Goal: Task Accomplishment & Management: Complete application form

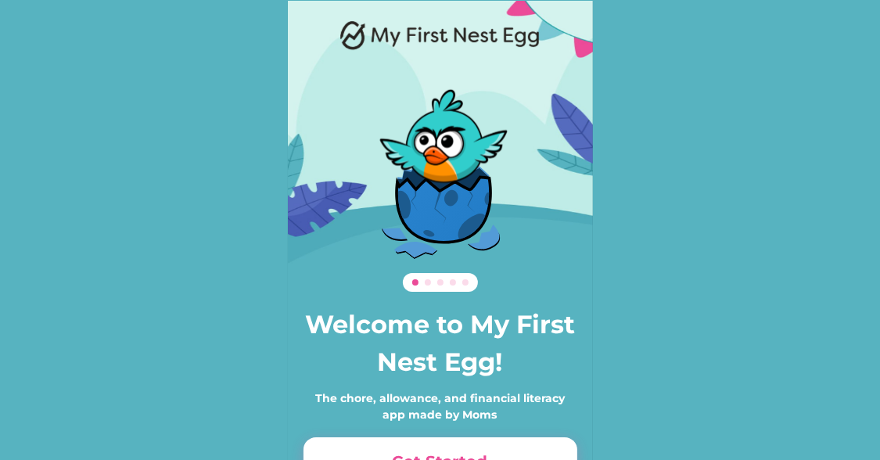
scroll to position [107, 0]
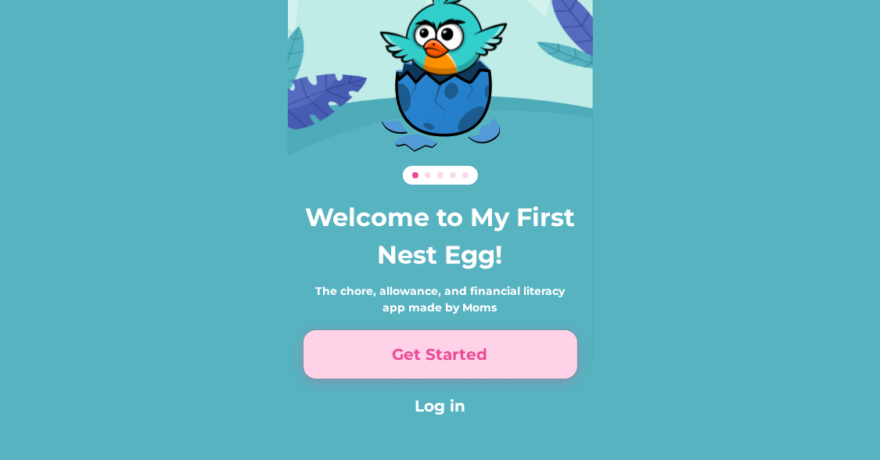
click at [450, 359] on button "Get Started" at bounding box center [440, 354] width 274 height 48
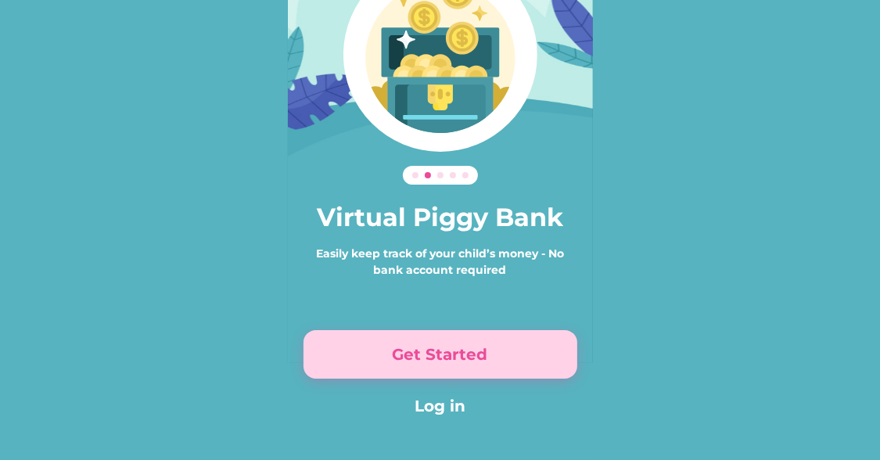
click at [450, 359] on button "Get Started" at bounding box center [440, 354] width 274 height 48
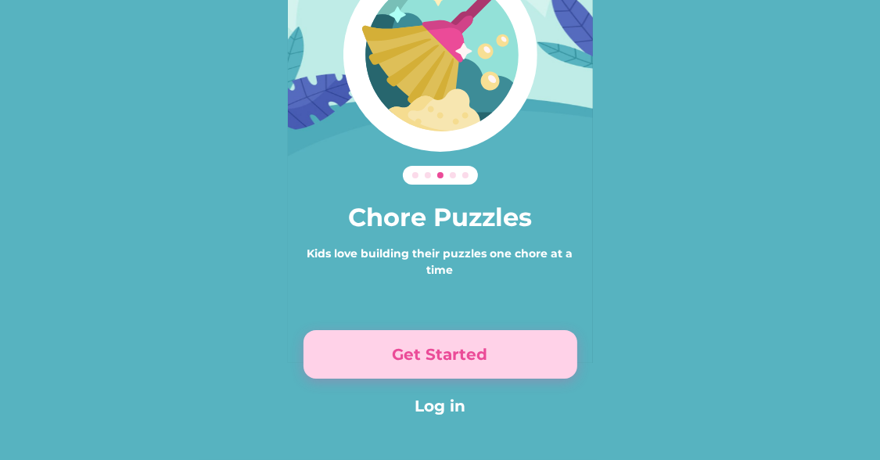
click at [450, 359] on button "Get Started" at bounding box center [440, 354] width 274 height 48
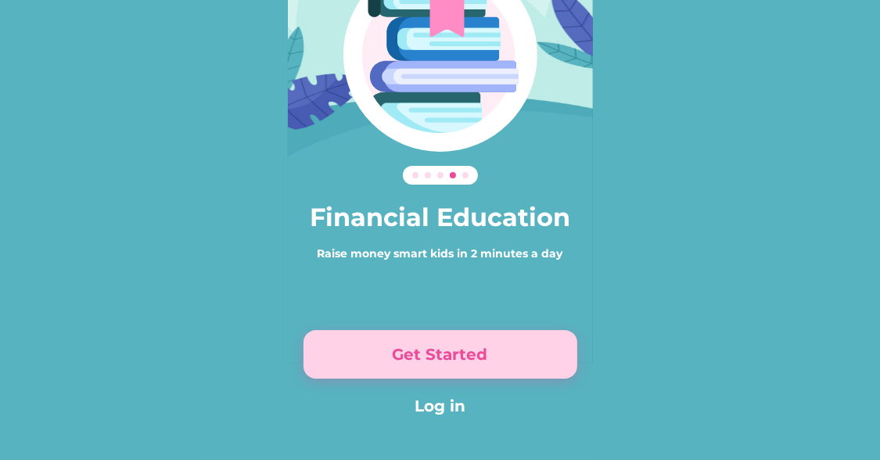
click at [450, 359] on button "Get Started" at bounding box center [440, 354] width 274 height 48
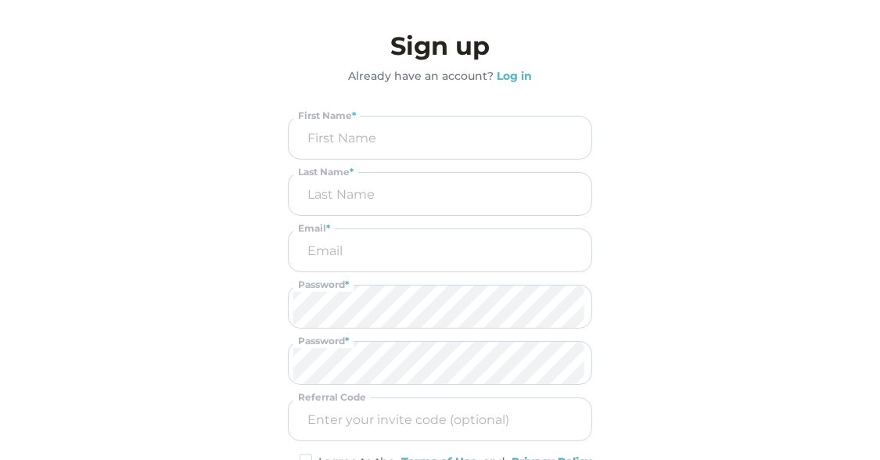
click at [449, 139] on input "input" at bounding box center [439, 138] width 293 height 42
type input "[PERSON_NAME]"
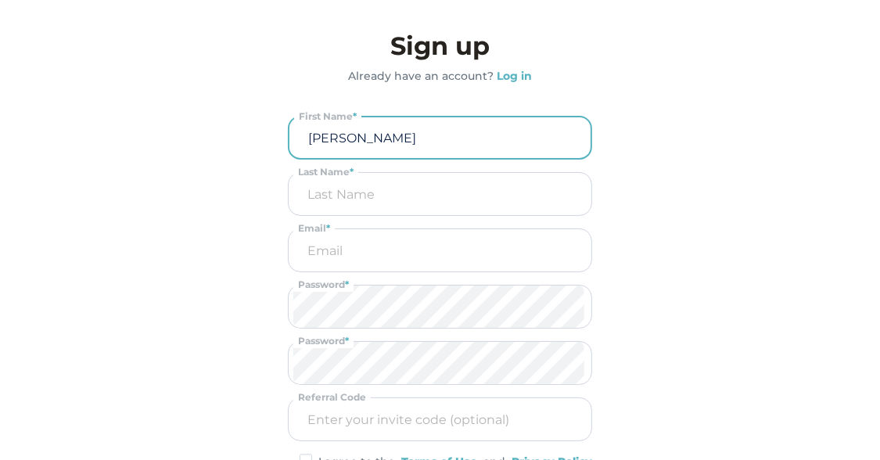
type input "B"
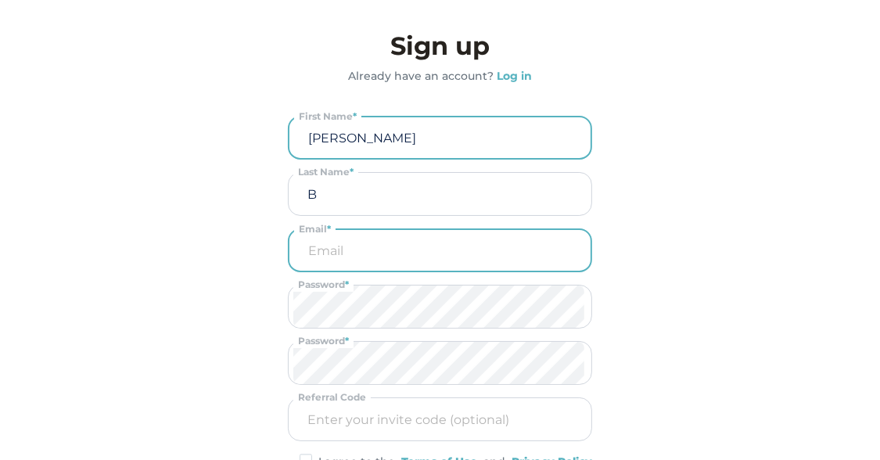
click at [360, 242] on input "email" at bounding box center [440, 250] width 292 height 41
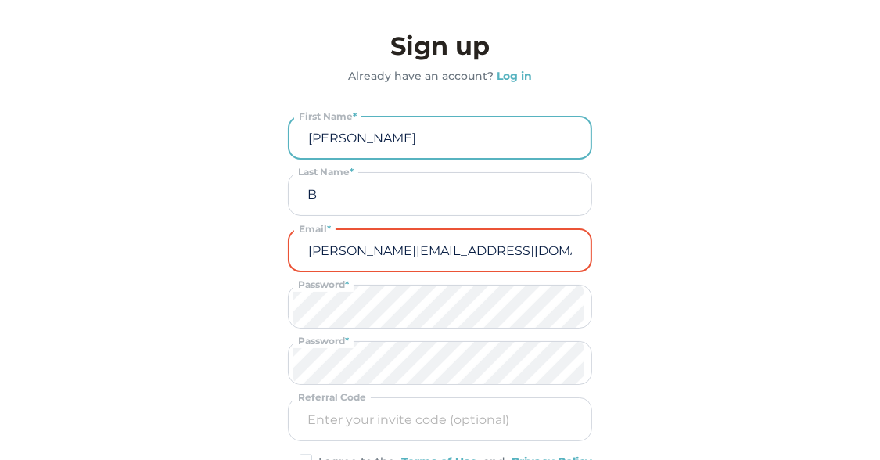
type input "[PERSON_NAME][EMAIL_ADDRESS][DOMAIN_NAME]"
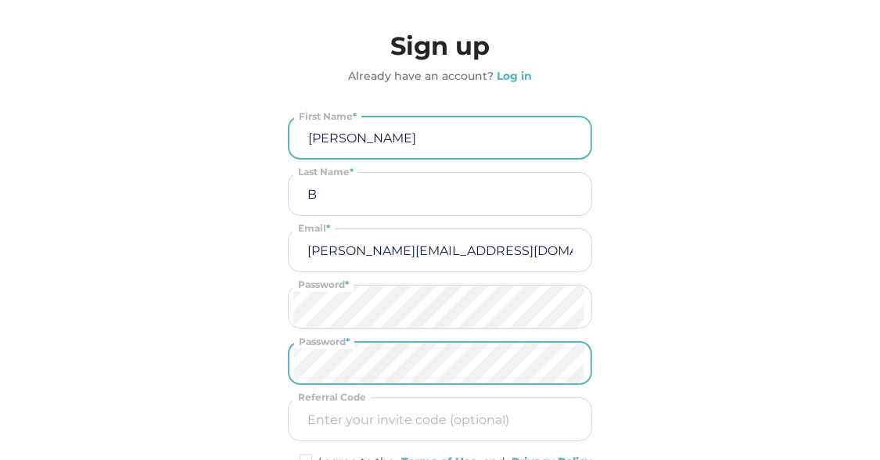
click at [336, 411] on input "input" at bounding box center [439, 419] width 293 height 42
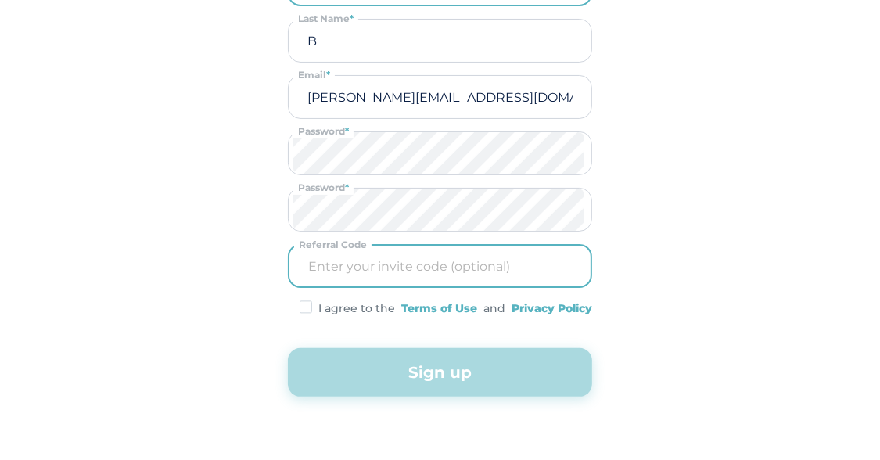
scroll to position [179, 0]
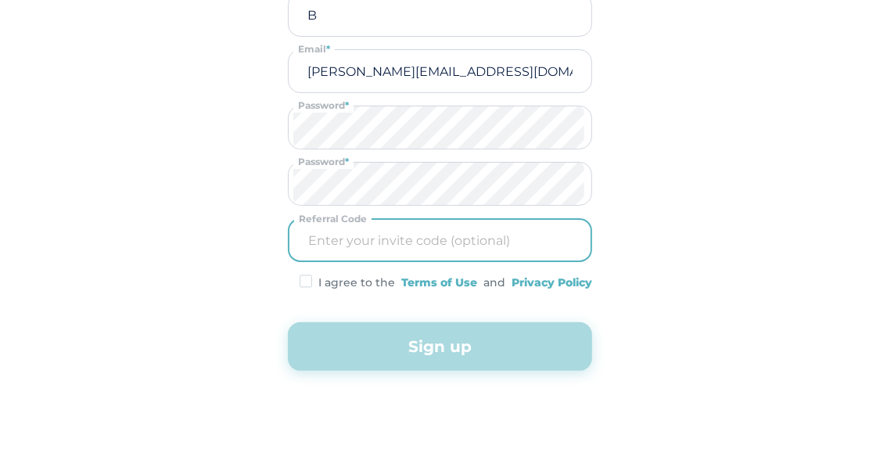
click at [303, 283] on img at bounding box center [306, 280] width 13 height 13
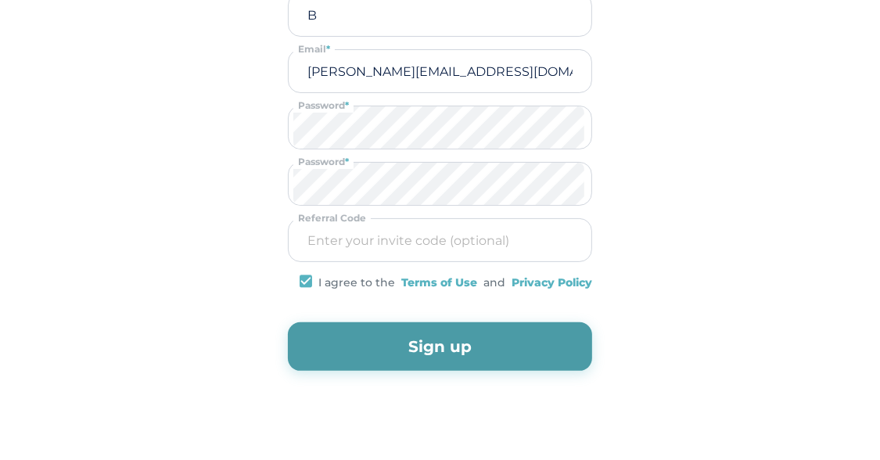
click at [427, 376] on div "Sign up Already have an account? Log in First Name * Last Name * [PERSON_NAME][…" at bounding box center [439, 113] width 335 height 583
click at [435, 357] on button "Sign up" at bounding box center [440, 346] width 304 height 48
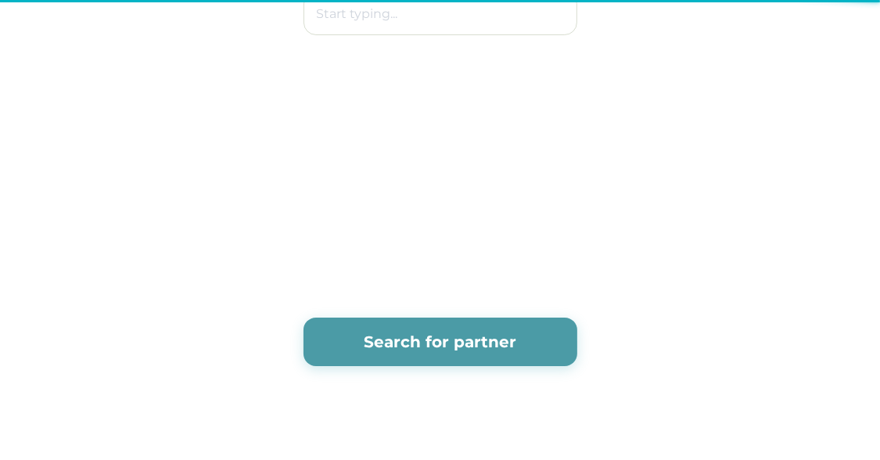
scroll to position [0, 0]
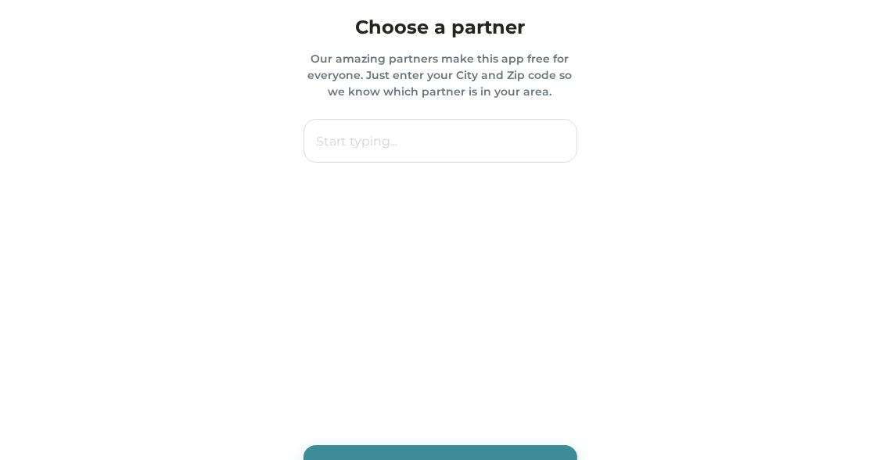
click at [472, 124] on input "text" at bounding box center [440, 141] width 274 height 44
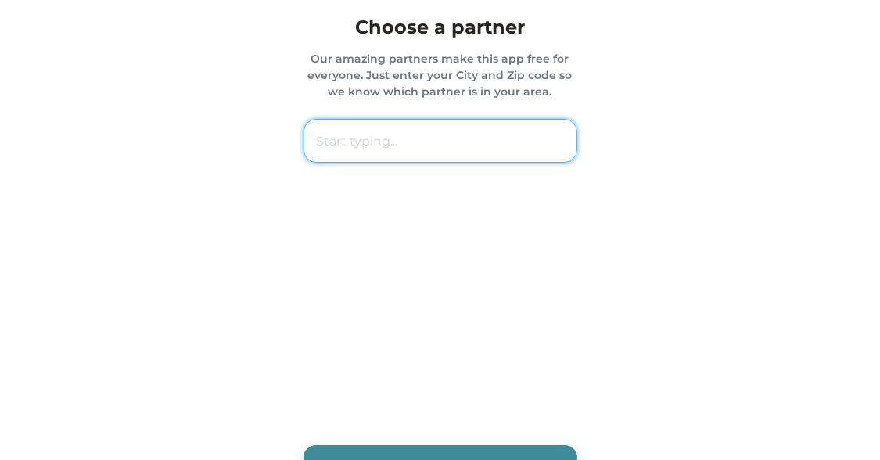
paste input "43606 [GEOGRAPHIC_DATA]"
type input "43606 [GEOGRAPHIC_DATA]"
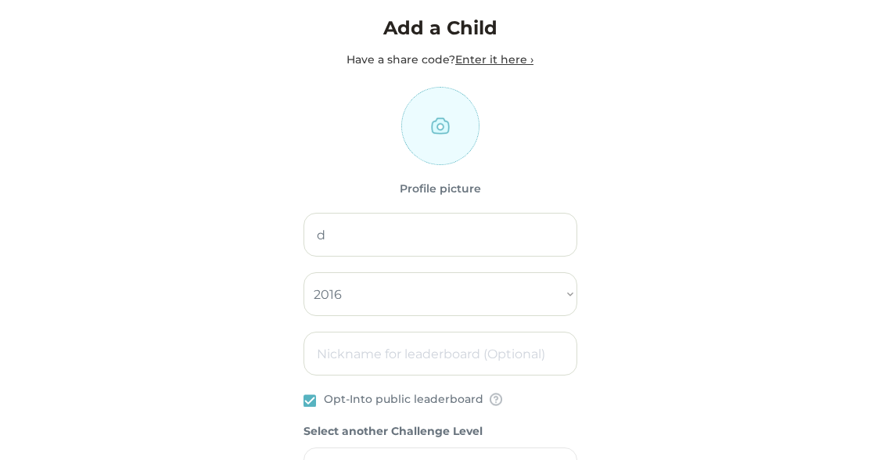
select select "2016"
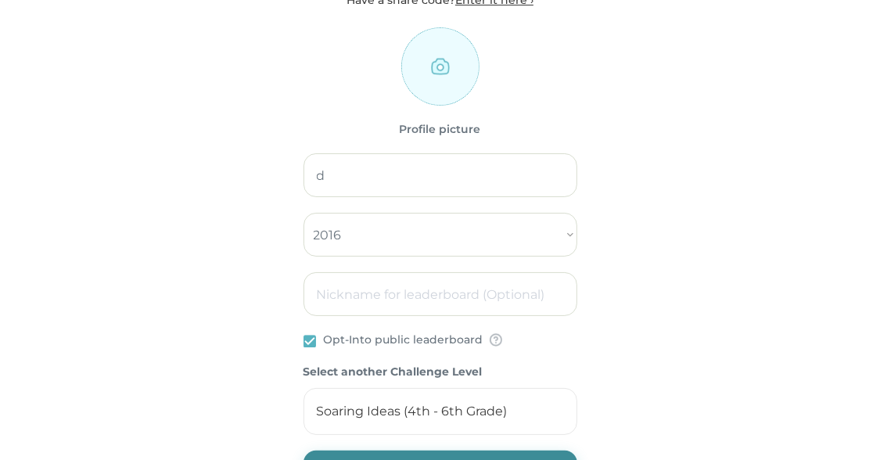
scroll to position [192, 0]
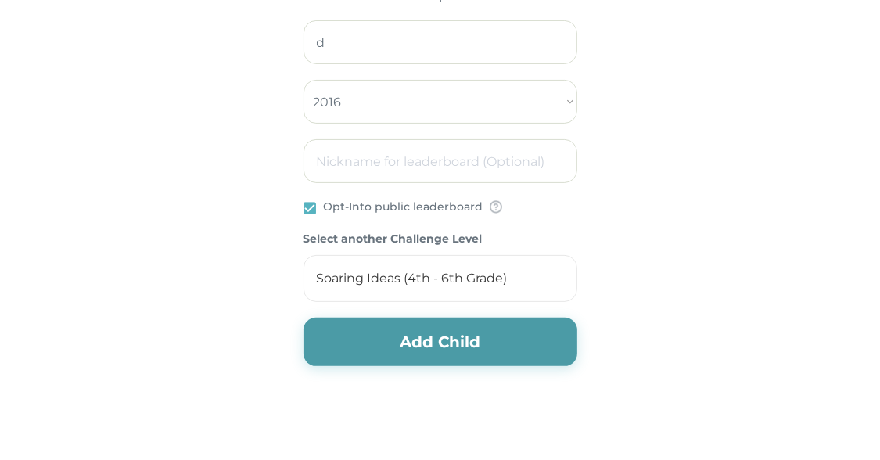
click at [433, 333] on button "Add Child" at bounding box center [440, 341] width 274 height 48
